Goal: Transaction & Acquisition: Obtain resource

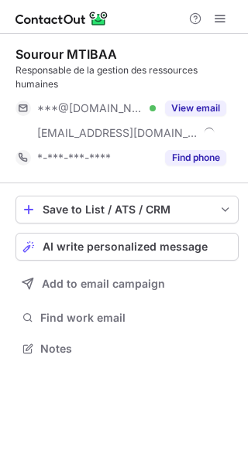
scroll to position [337, 248]
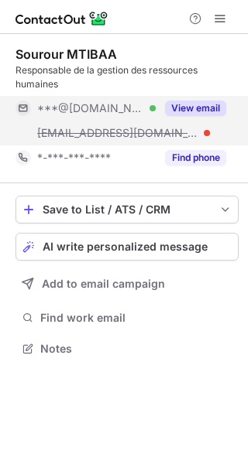
click at [185, 104] on button "View email" at bounding box center [195, 108] width 61 height 15
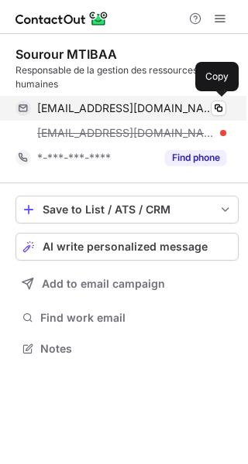
click at [86, 108] on span "[EMAIL_ADDRESS][DOMAIN_NAME]" at bounding box center [125, 108] width 177 height 14
